Goal: Task Accomplishment & Management: Complete application form

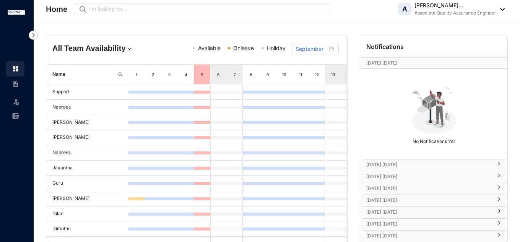
click at [13, 102] on img at bounding box center [16, 102] width 8 height 8
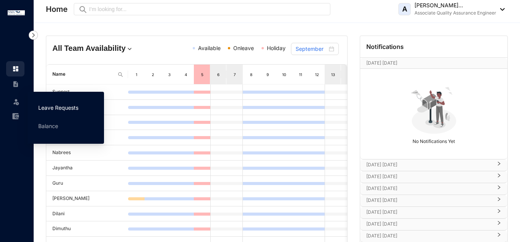
click at [40, 104] on link "Leave Requests" at bounding box center [58, 107] width 40 height 6
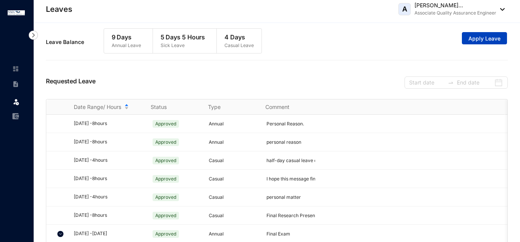
click at [471, 42] on span "Apply Leave" at bounding box center [484, 39] width 32 height 8
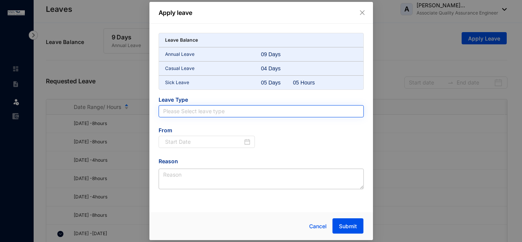
click at [243, 115] on input "search" at bounding box center [261, 110] width 196 height 11
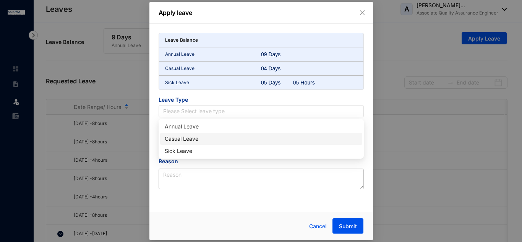
click at [205, 138] on div "Casual Leave" at bounding box center [261, 139] width 193 height 8
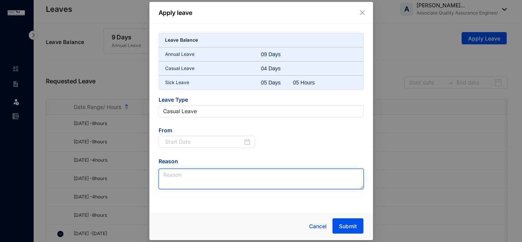
click at [207, 172] on textarea "Reason" at bounding box center [261, 179] width 205 height 21
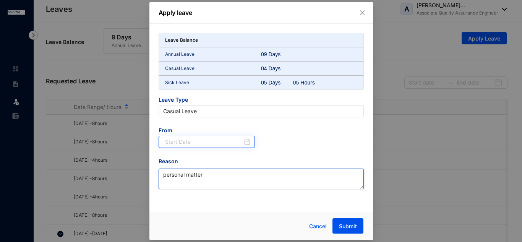
click at [246, 141] on div at bounding box center [208, 142] width 86 height 8
type textarea "personal matter"
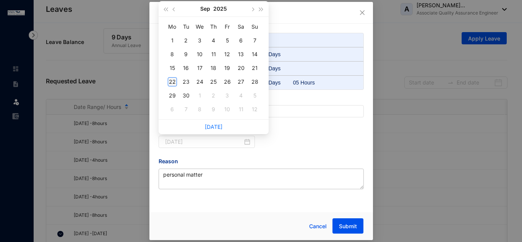
click at [172, 84] on div "22" at bounding box center [172, 81] width 9 height 9
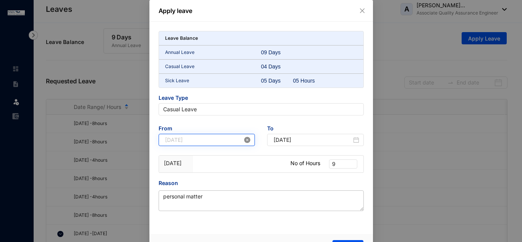
type input "[DATE]"
click at [340, 164] on span "9" at bounding box center [343, 164] width 22 height 8
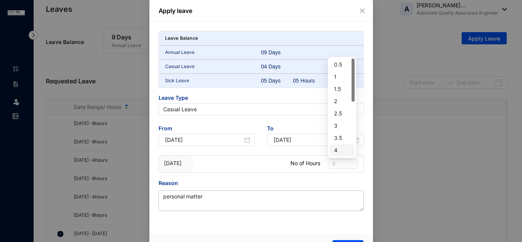
click at [336, 152] on div "4" at bounding box center [342, 150] width 16 height 8
click at [342, 182] on div "Reason" at bounding box center [261, 184] width 205 height 11
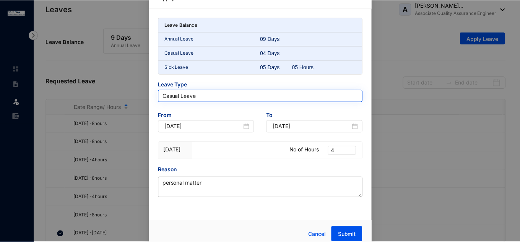
scroll to position [20, 0]
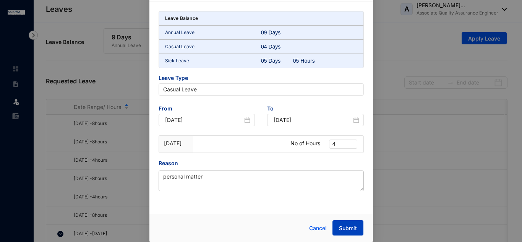
click at [355, 228] on span "Submit" at bounding box center [348, 228] width 18 height 8
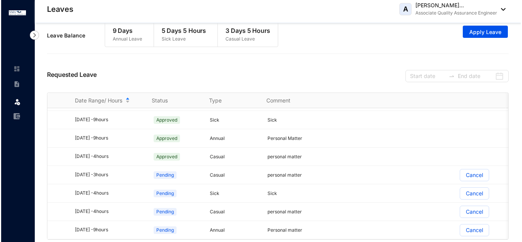
scroll to position [0, 0]
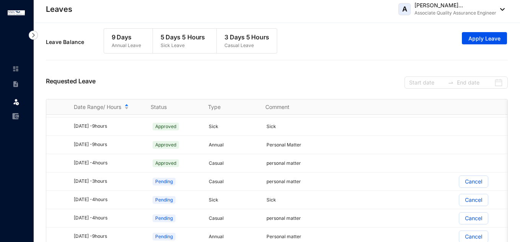
click at [195, 71] on div "Requested Leave" at bounding box center [277, 81] width 462 height 35
click at [470, 43] on button "Apply Leave" at bounding box center [484, 38] width 45 height 12
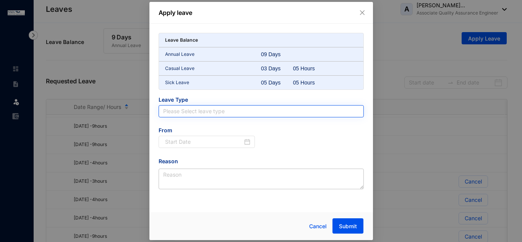
click at [250, 117] on div "Please Select leave type" at bounding box center [261, 111] width 205 height 12
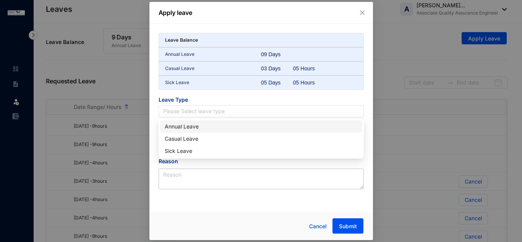
click at [199, 127] on div "Annual Leave" at bounding box center [261, 126] width 193 height 8
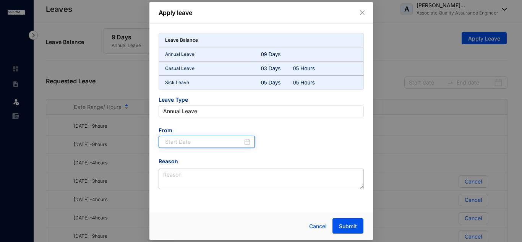
click at [206, 144] on input at bounding box center [204, 142] width 78 height 8
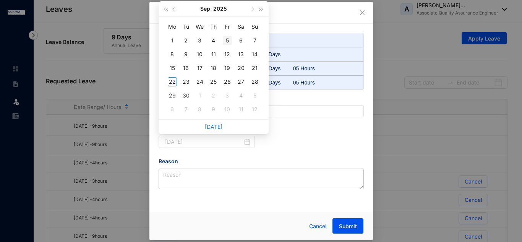
click at [229, 42] on div "5" at bounding box center [227, 40] width 9 height 9
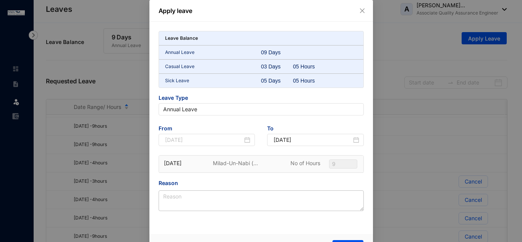
type input "[DATE]"
click at [355, 143] on div "[DATE]" at bounding box center [317, 140] width 86 height 8
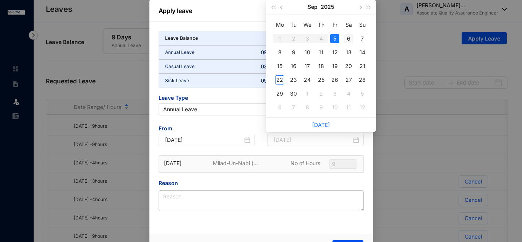
click at [350, 37] on div "6" at bounding box center [348, 38] width 9 height 9
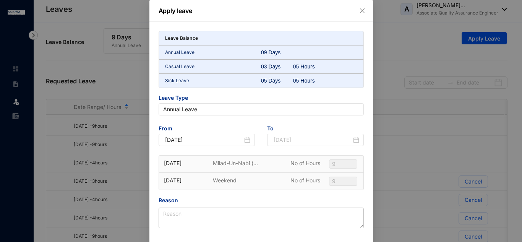
type input "[DATE]"
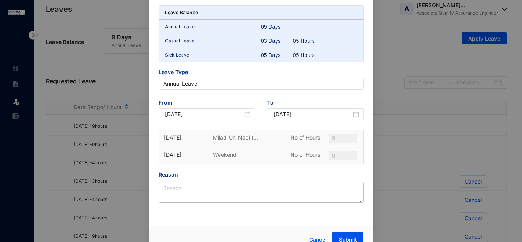
scroll to position [37, 0]
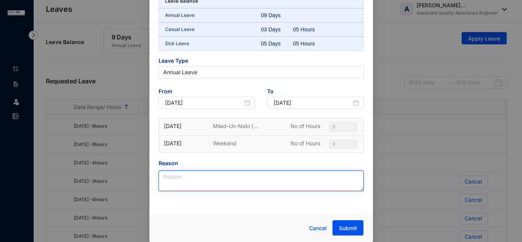
click at [212, 173] on textarea "Reason" at bounding box center [261, 180] width 205 height 21
type textarea "personal matter"
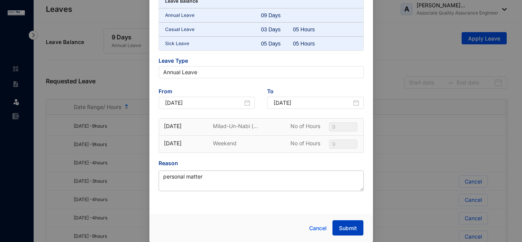
click at [351, 229] on span "Submit" at bounding box center [348, 228] width 18 height 8
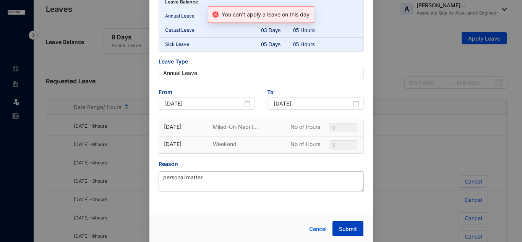
scroll to position [61, 0]
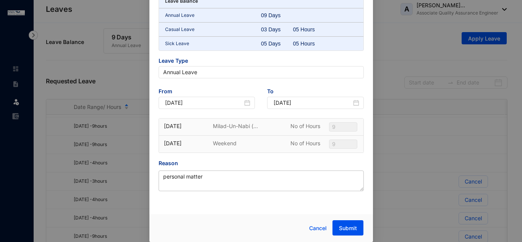
click at [245, 125] on p "Milad-Un-Nabi (..." at bounding box center [244, 126] width 62 height 8
click at [245, 103] on icon "close-circle" at bounding box center [247, 103] width 6 height 6
click at [236, 102] on input at bounding box center [204, 103] width 78 height 8
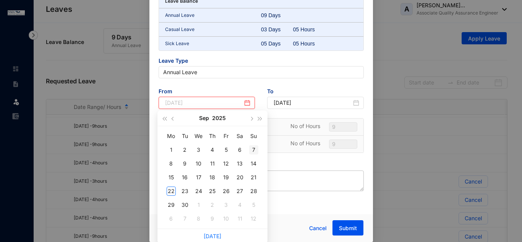
type input "[DATE]"
click at [255, 148] on div "7" at bounding box center [253, 149] width 9 height 9
type input "[DATE]"
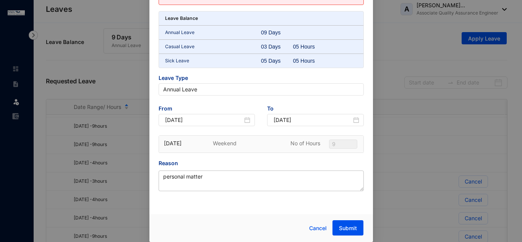
scroll to position [44, 0]
type input "[DATE]"
click at [240, 119] on input "[DATE]" at bounding box center [204, 120] width 78 height 8
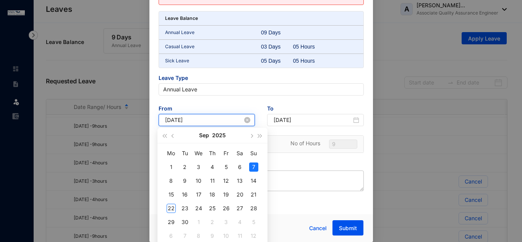
click at [246, 121] on icon "close-circle" at bounding box center [247, 120] width 6 height 6
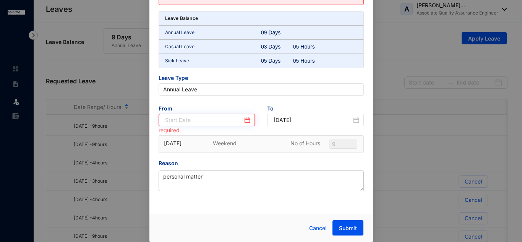
click at [246, 121] on div at bounding box center [208, 120] width 86 height 8
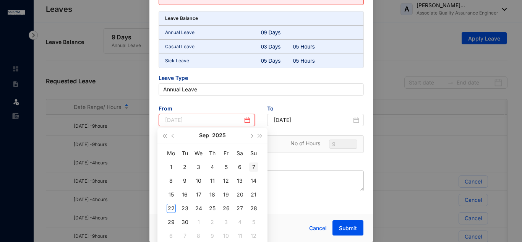
type input "[DATE]"
click at [258, 135] on span "button" at bounding box center [260, 136] width 4 height 4
click at [164, 135] on span "button" at bounding box center [165, 136] width 4 height 4
click at [249, 137] on button "button" at bounding box center [251, 135] width 8 height 15
type input "[DATE]"
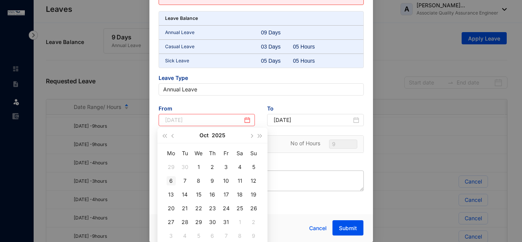
click at [169, 179] on div "6" at bounding box center [171, 180] width 9 height 9
type input "[DATE]"
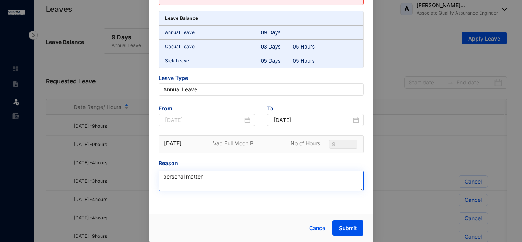
type input "[DATE]"
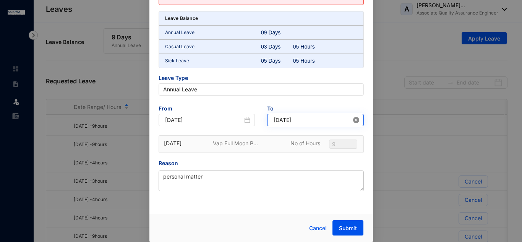
click at [353, 121] on icon "close-circle" at bounding box center [356, 120] width 6 height 6
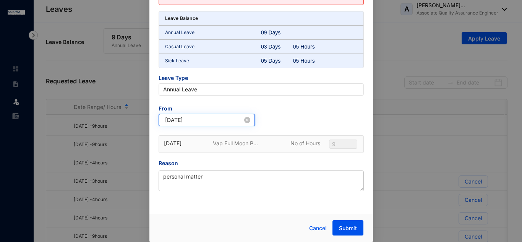
click at [226, 121] on input "[DATE]" at bounding box center [204, 120] width 78 height 8
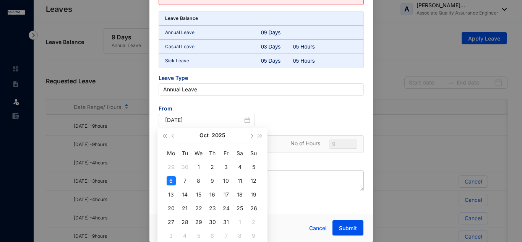
click at [314, 114] on div "From [DATE]" at bounding box center [260, 120] width 217 height 31
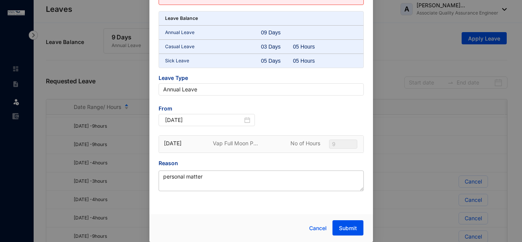
click at [204, 151] on div "Vap Full Moon P..." at bounding box center [243, 144] width 85 height 17
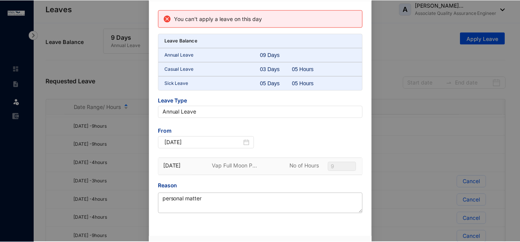
scroll to position [0, 0]
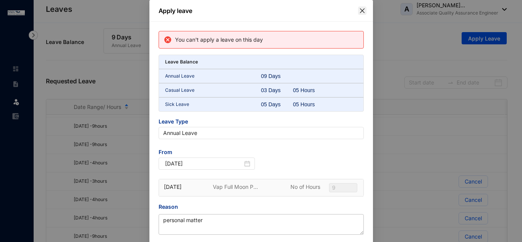
click at [359, 10] on icon "close" at bounding box center [362, 11] width 6 height 6
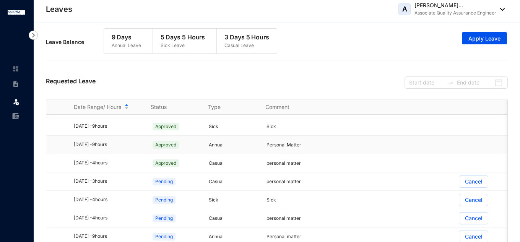
scroll to position [13, 0]
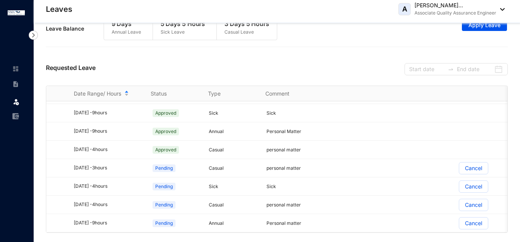
click at [357, 66] on div "Requested Leave" at bounding box center [277, 68] width 462 height 35
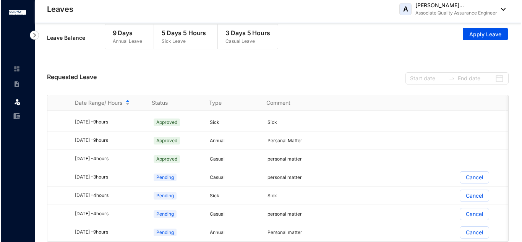
scroll to position [0, 0]
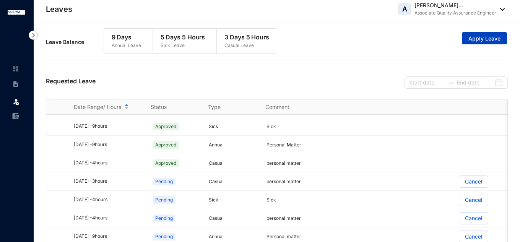
click at [477, 39] on span "Apply Leave" at bounding box center [484, 39] width 32 height 8
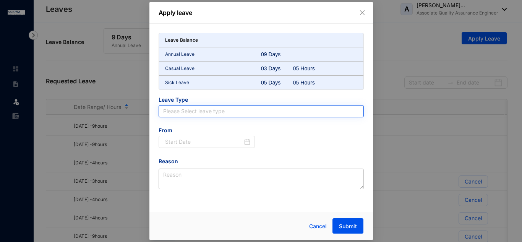
click at [215, 114] on input "search" at bounding box center [261, 110] width 196 height 11
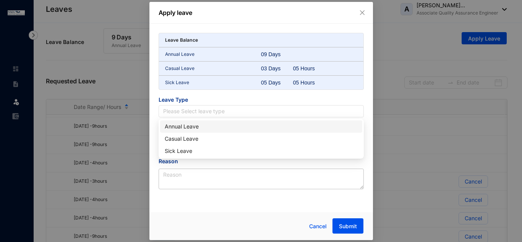
click at [190, 127] on div "Annual Leave" at bounding box center [261, 126] width 193 height 8
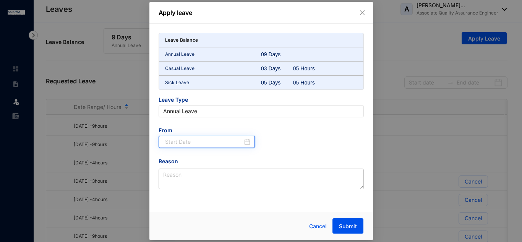
click at [190, 142] on input at bounding box center [204, 142] width 78 height 8
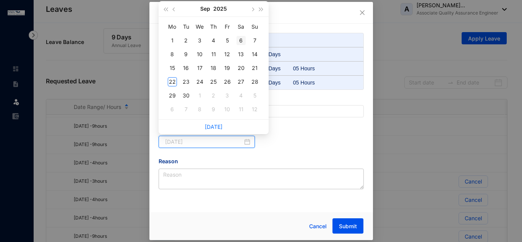
type input "[DATE]"
click at [253, 11] on button "button" at bounding box center [252, 8] width 8 height 15
click at [174, 53] on div "6" at bounding box center [172, 54] width 9 height 9
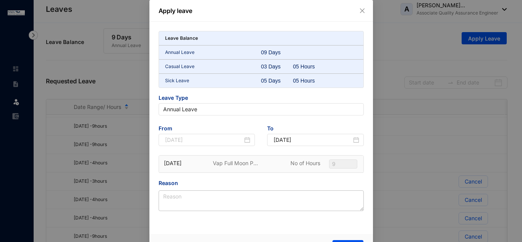
type input "[DATE]"
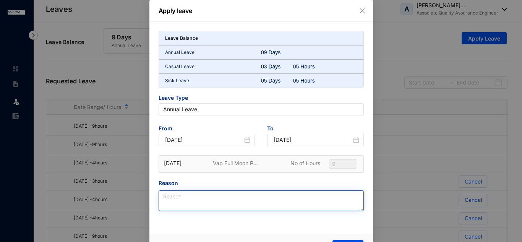
click at [242, 196] on textarea "Reason" at bounding box center [261, 200] width 205 height 21
click at [342, 162] on span "9" at bounding box center [343, 164] width 22 height 8
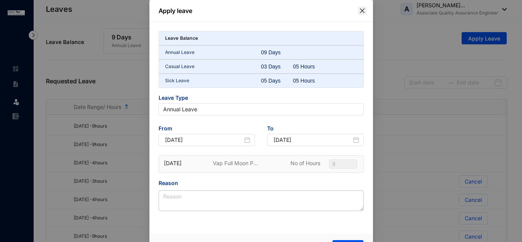
click at [362, 11] on icon "close" at bounding box center [362, 11] width 6 height 6
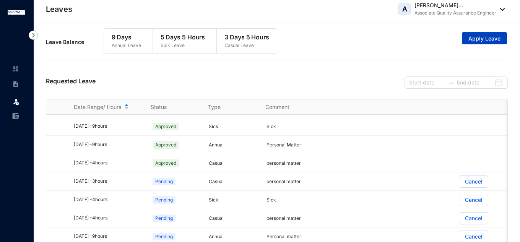
click at [467, 42] on button "Apply Leave" at bounding box center [484, 38] width 45 height 12
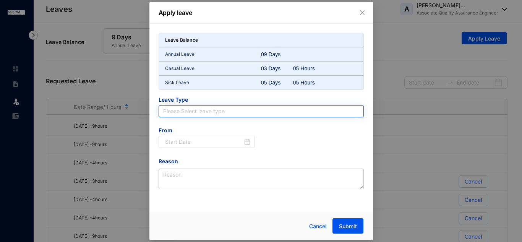
click at [213, 111] on input "search" at bounding box center [261, 110] width 196 height 11
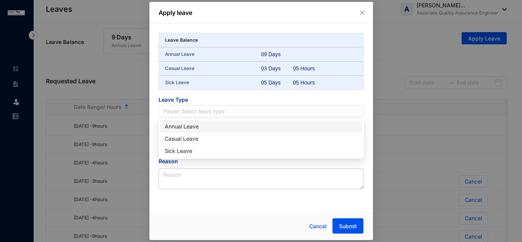
click at [197, 125] on div "Annual Leave" at bounding box center [261, 126] width 193 height 8
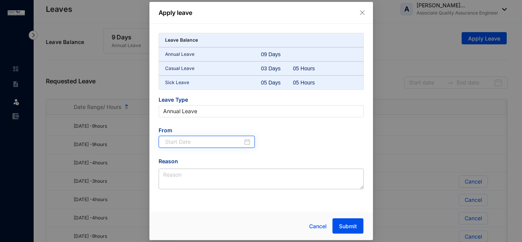
click at [244, 145] on div at bounding box center [208, 142] width 86 height 8
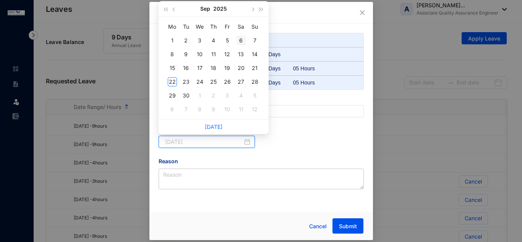
type input "[DATE]"
click at [252, 6] on button "button" at bounding box center [252, 8] width 8 height 15
type input "[DATE]"
click at [185, 55] on div "7" at bounding box center [186, 54] width 9 height 9
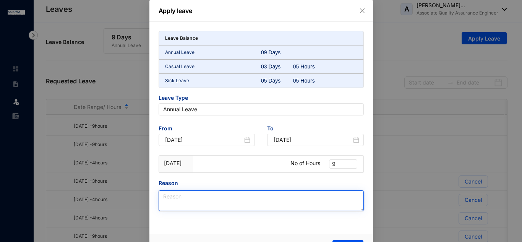
click at [205, 199] on textarea "Reason" at bounding box center [261, 200] width 205 height 21
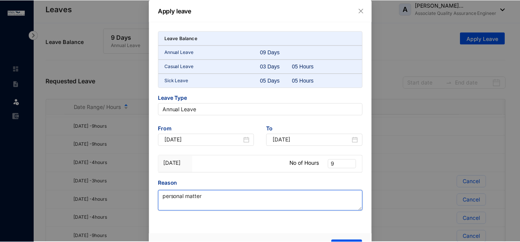
scroll to position [20, 0]
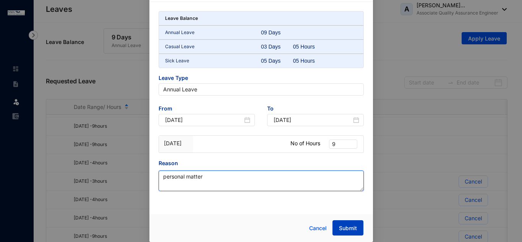
type textarea "personal matter"
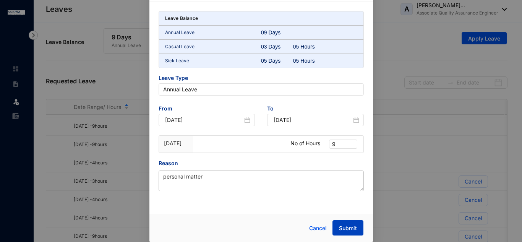
click at [350, 223] on button "Submit" at bounding box center [347, 227] width 31 height 15
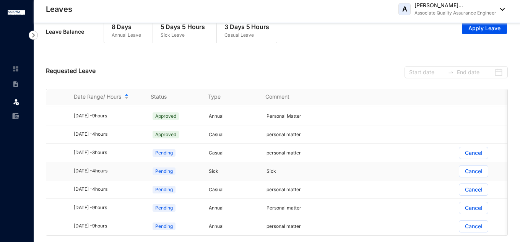
scroll to position [13, 0]
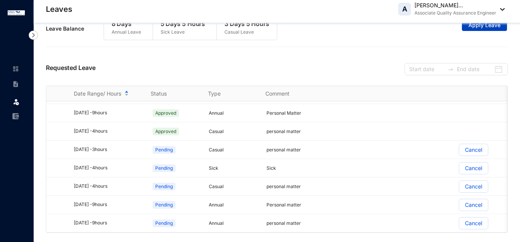
click at [475, 30] on button "Apply Leave" at bounding box center [484, 25] width 45 height 12
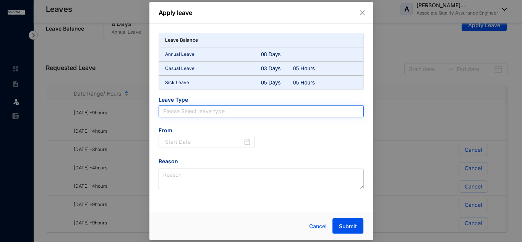
click at [214, 109] on input "search" at bounding box center [261, 110] width 196 height 11
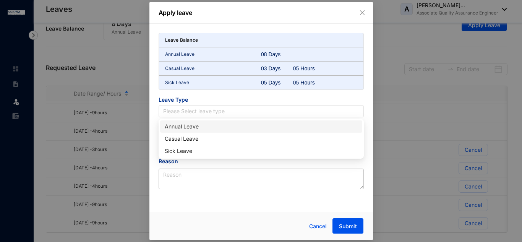
click at [196, 126] on div "Annual Leave" at bounding box center [261, 126] width 193 height 8
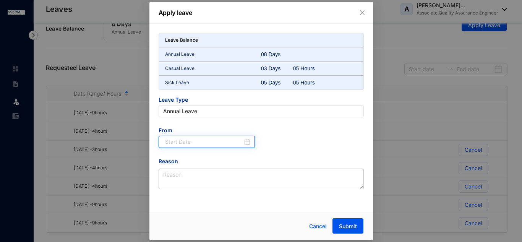
click at [195, 141] on input at bounding box center [204, 142] width 78 height 8
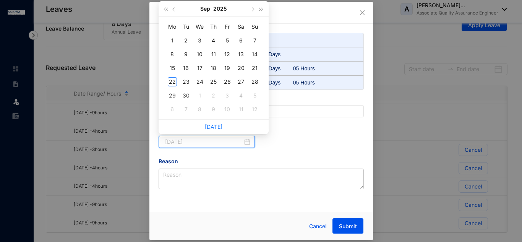
type input "[DATE]"
click at [251, 8] on span "button" at bounding box center [253, 10] width 4 height 4
type input "[DATE]"
click at [290, 29] on div "Leave Balance Annual Leave 08 Days Casual Leave 03 Days 05 Hours Sick Leave 05 …" at bounding box center [261, 116] width 224 height 184
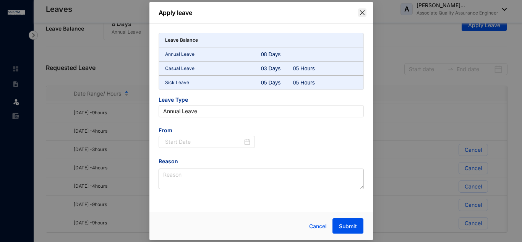
click at [362, 15] on icon "close" at bounding box center [362, 13] width 6 height 6
